Goal: Share content: Share content

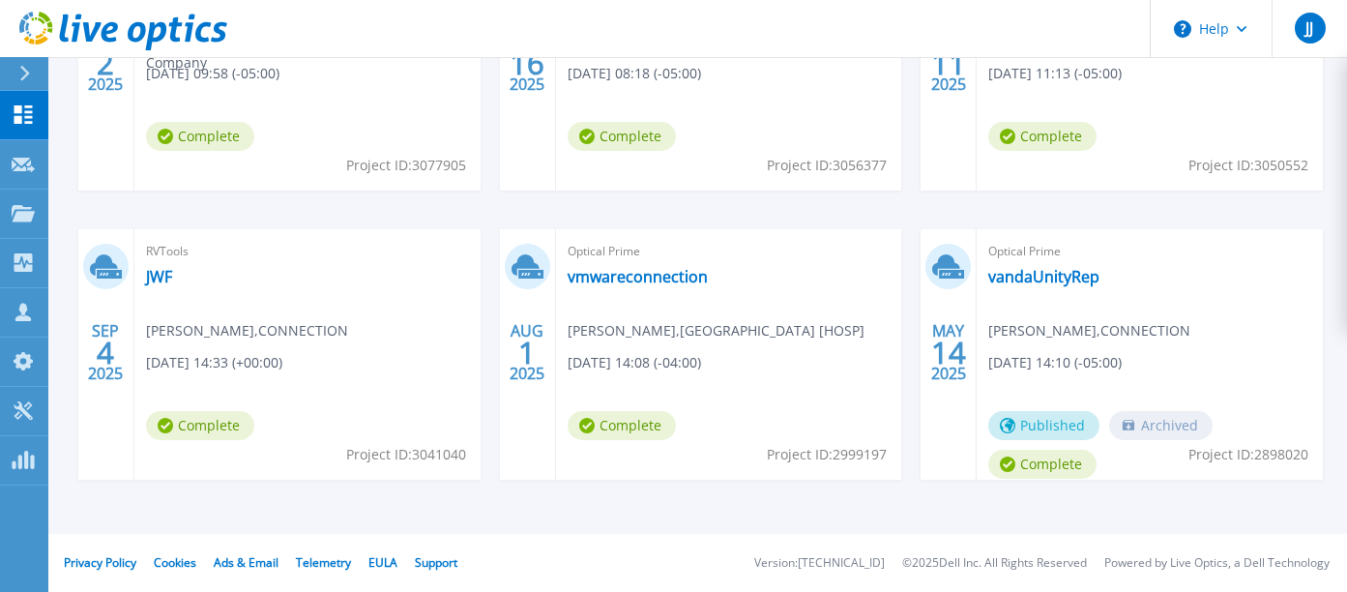
scroll to position [503, 0]
click at [658, 286] on link "vmwareconnection" at bounding box center [638, 276] width 140 height 19
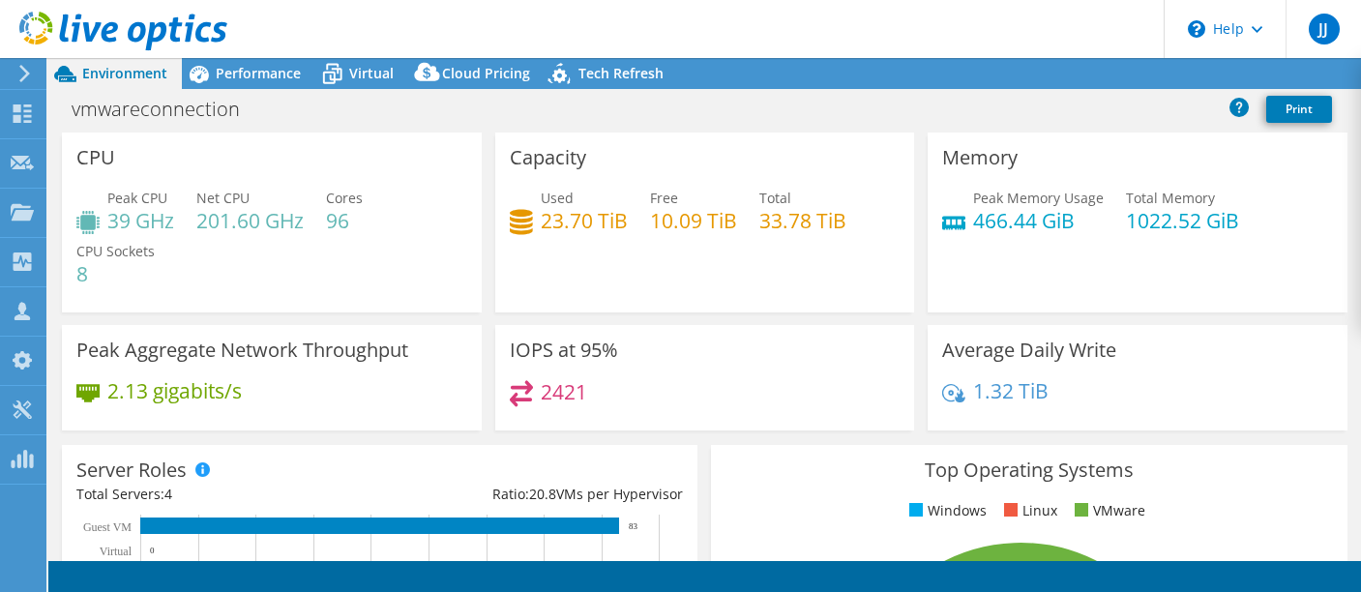
select select "USD"
click at [1109, 77] on link "Share" at bounding box center [1118, 74] width 79 height 30
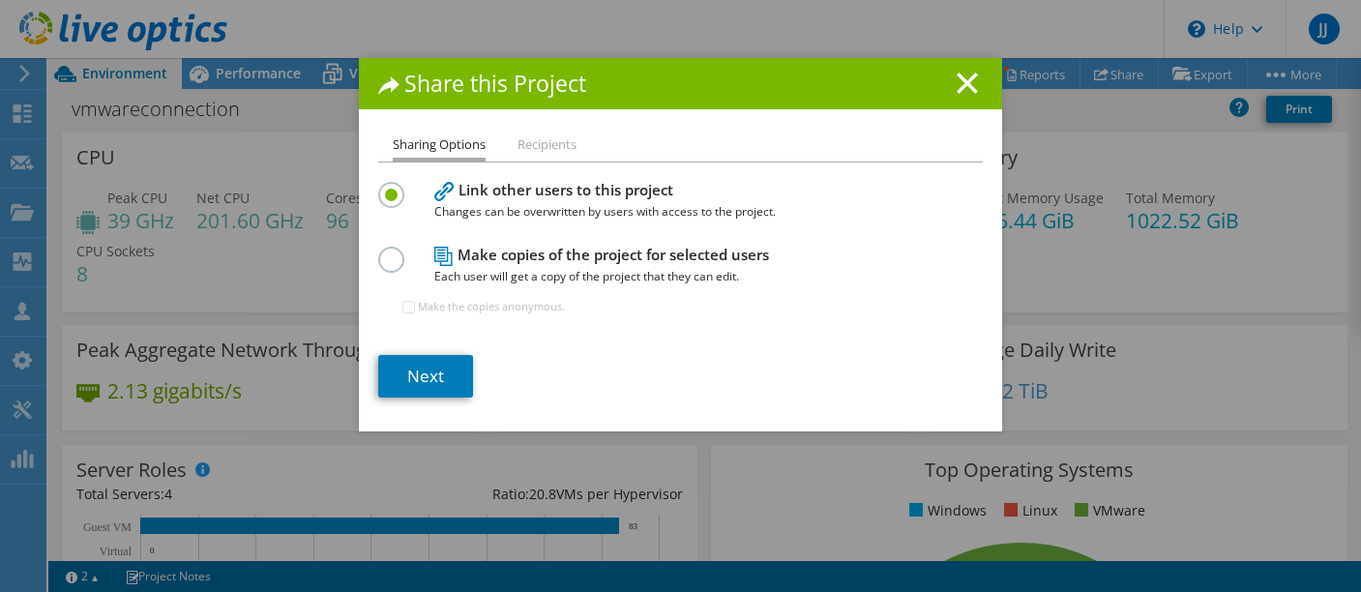
click at [384, 251] on label at bounding box center [395, 249] width 34 height 5
click at [0, 0] on input "radio" at bounding box center [0, 0] width 0 height 0
click at [438, 397] on link "Next" at bounding box center [425, 376] width 95 height 43
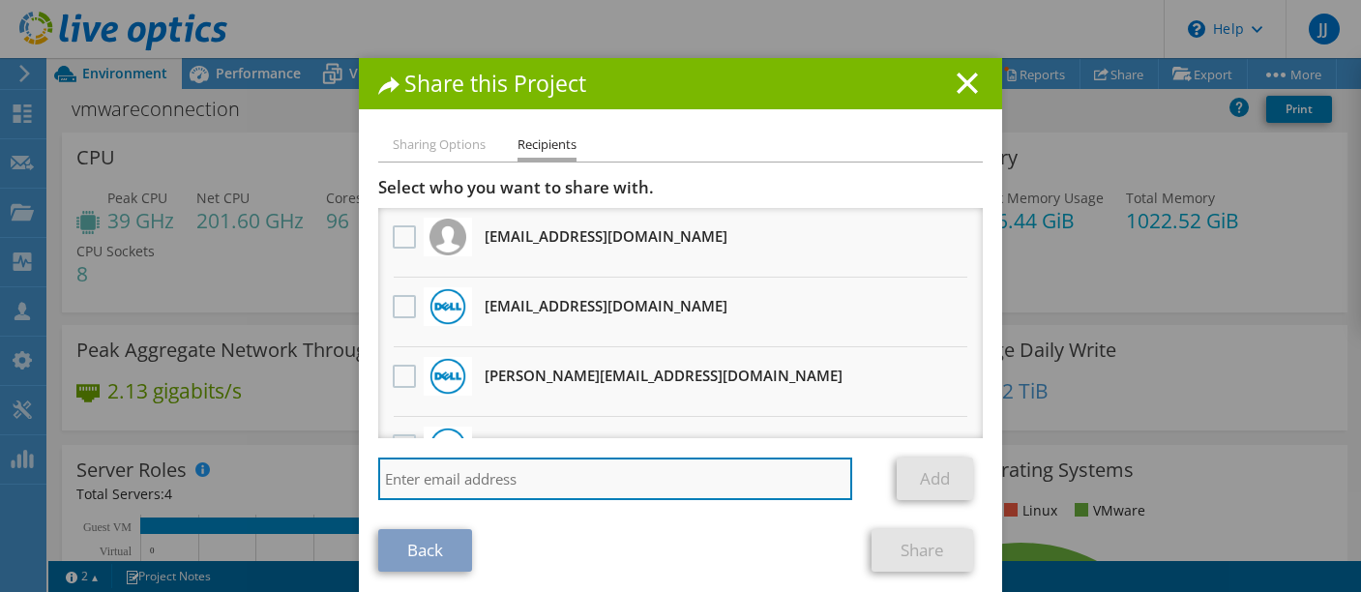
click at [620, 485] on input "search" at bounding box center [615, 478] width 474 height 43
type input "[EMAIL_ADDRESS][PERSON_NAME][DOMAIN_NAME]"
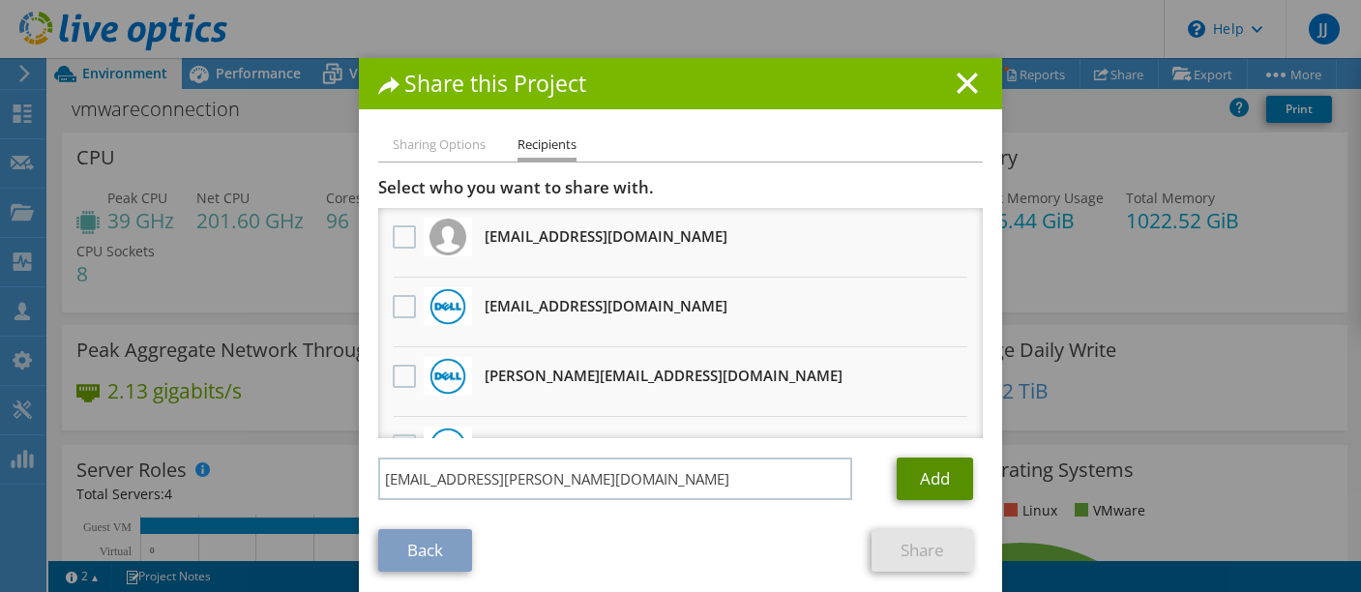
click at [939, 498] on link "Add" at bounding box center [935, 478] width 76 height 43
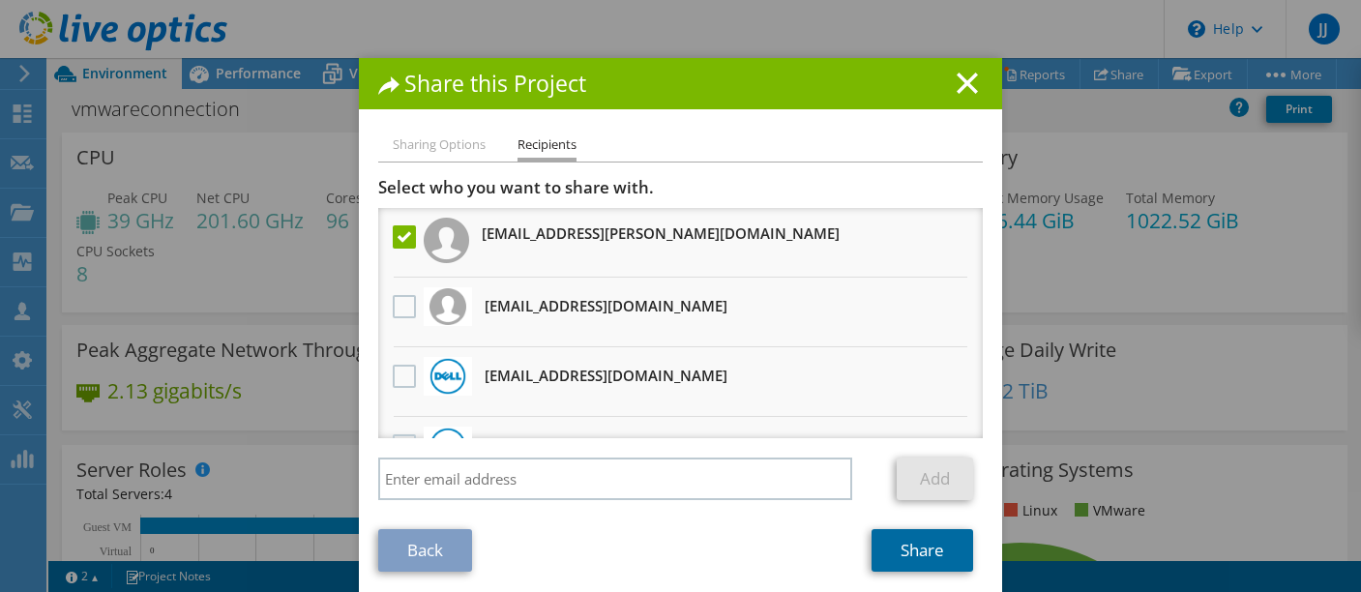
click at [915, 569] on link "Share" at bounding box center [922, 550] width 102 height 43
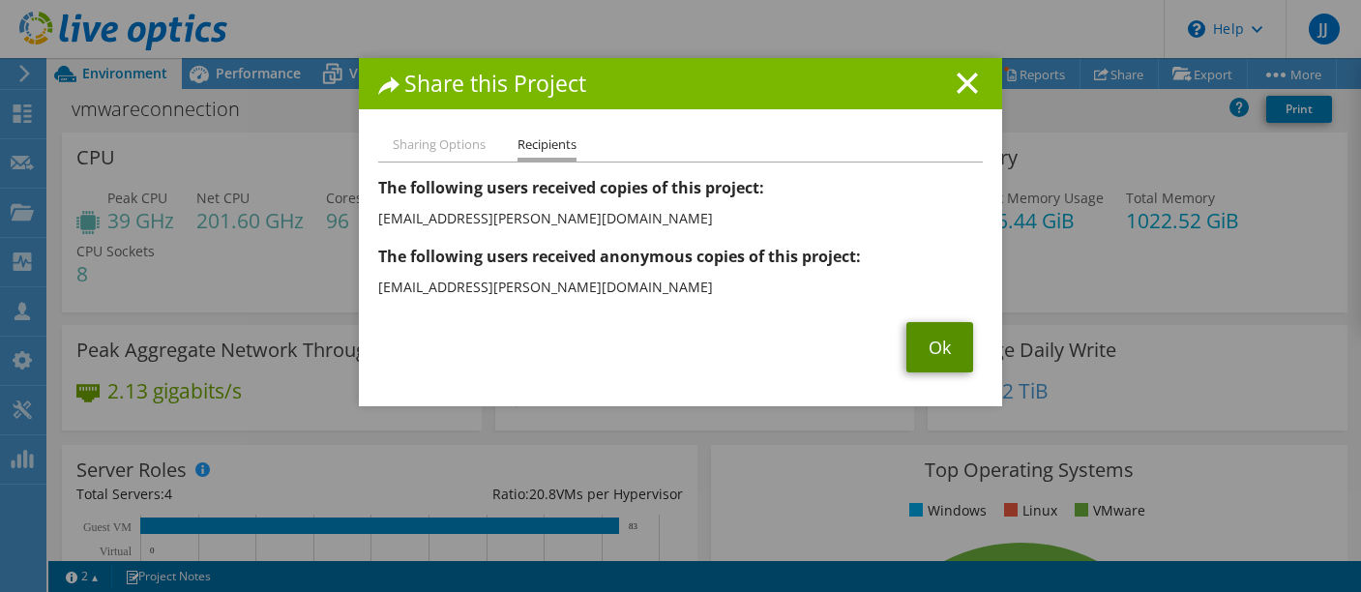
click at [933, 372] on link "Ok" at bounding box center [939, 347] width 67 height 50
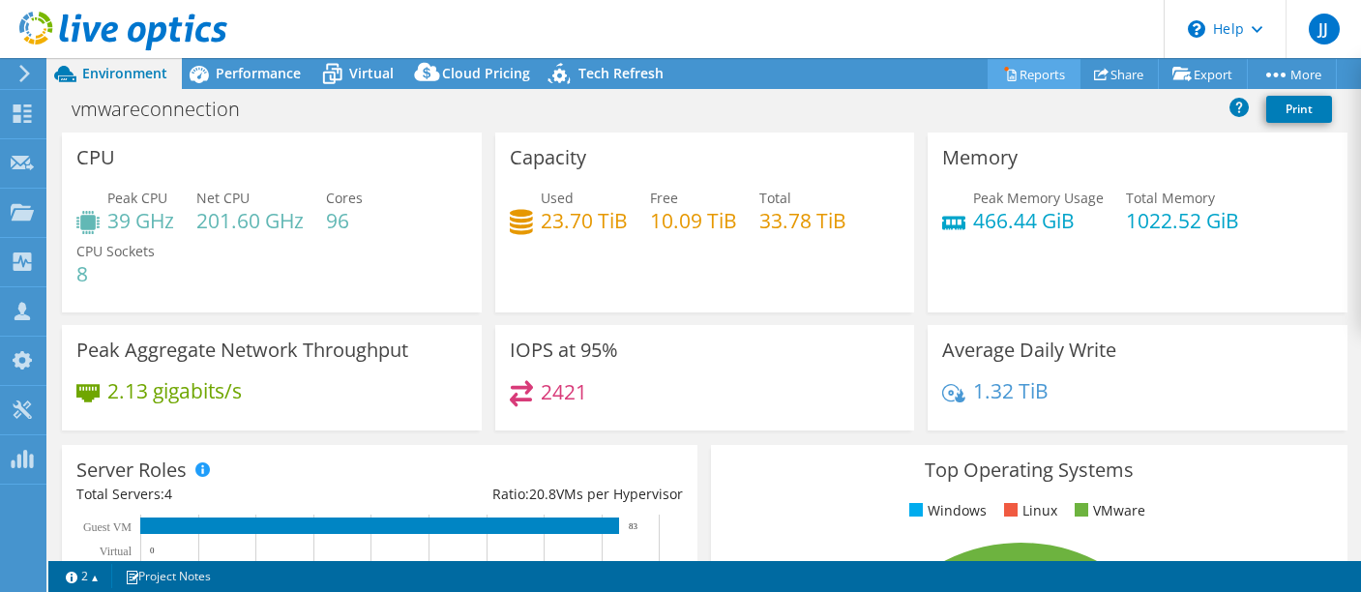
click at [1034, 74] on link "Reports" at bounding box center [1033, 74] width 93 height 30
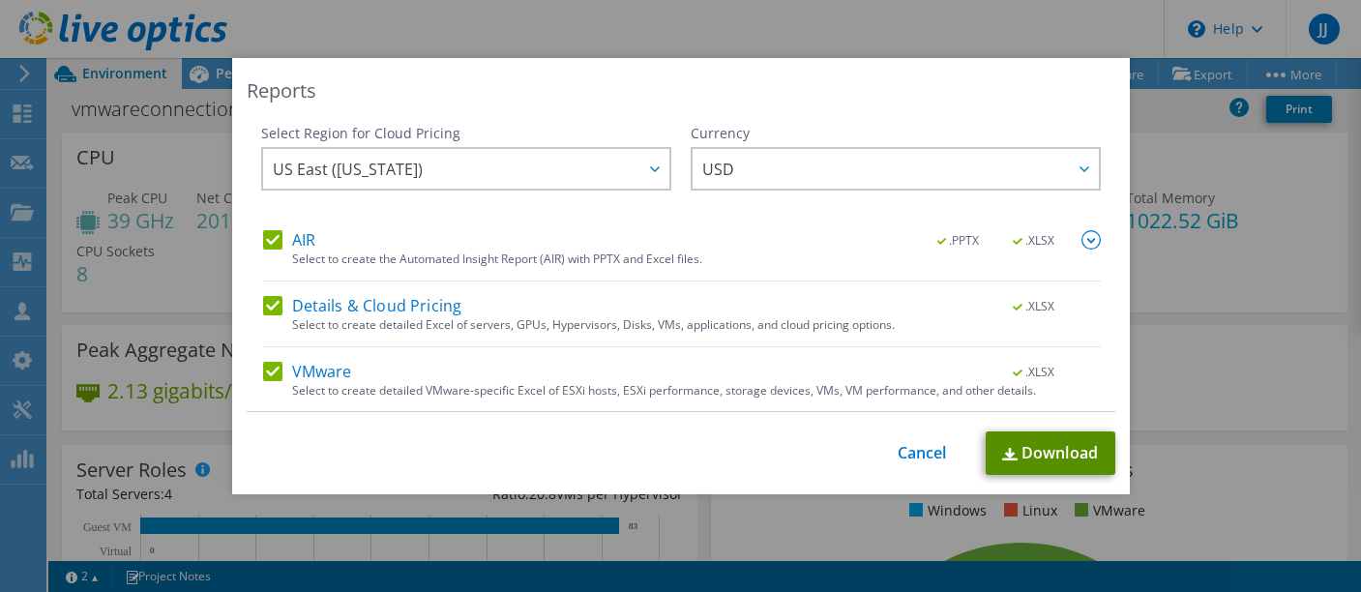
click at [1060, 448] on link "Download" at bounding box center [1051, 453] width 130 height 44
click at [119, 188] on div "Reports Select Region for Cloud Pricing Asia Pacific ([GEOGRAPHIC_DATA]) [GEOGR…" at bounding box center [680, 296] width 1361 height 476
